Goal: Register for event/course

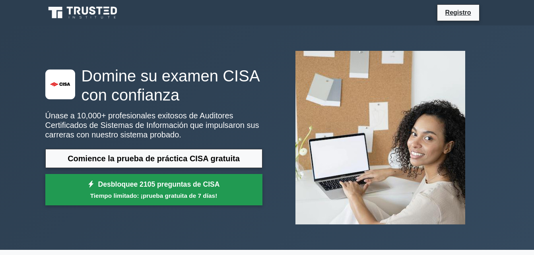
click at [213, 189] on link "Desbloquee 2105 preguntas de CISA Tiempo limitado: ¡prueba gratuita de 7 días!" at bounding box center [153, 190] width 217 height 32
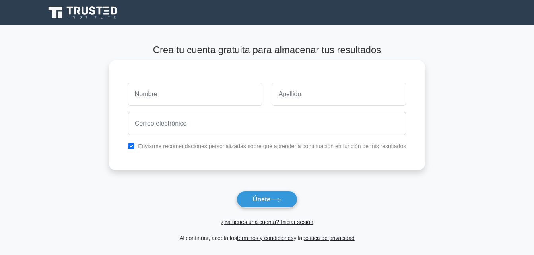
click at [181, 95] on input "text" at bounding box center [195, 94] width 134 height 23
type input "r"
type input "[PERSON_NAME]"
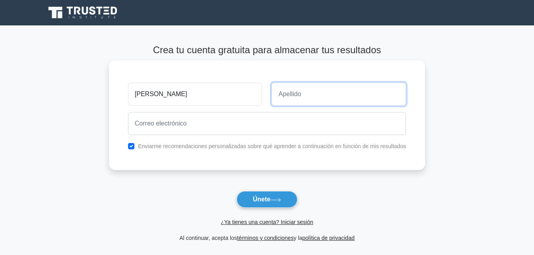
click at [292, 97] on input "text" at bounding box center [339, 94] width 134 height 23
type input "Quispe Gallego"
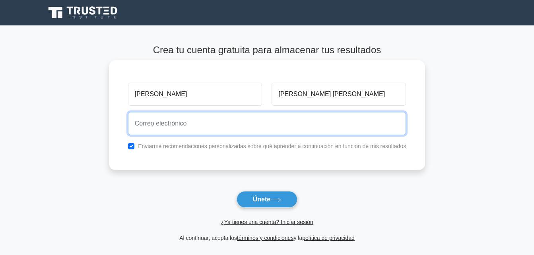
click at [202, 120] on input "email" at bounding box center [267, 123] width 278 height 23
type input "quispegallegorodrick@gmail.com"
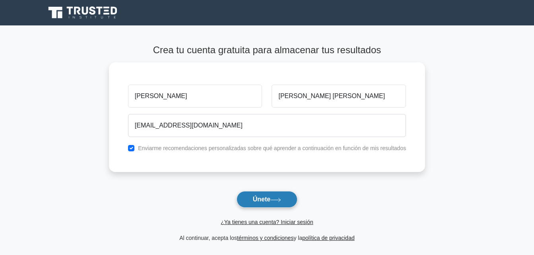
click at [272, 200] on icon at bounding box center [275, 200] width 11 height 4
